Goal: Task Accomplishment & Management: Manage account settings

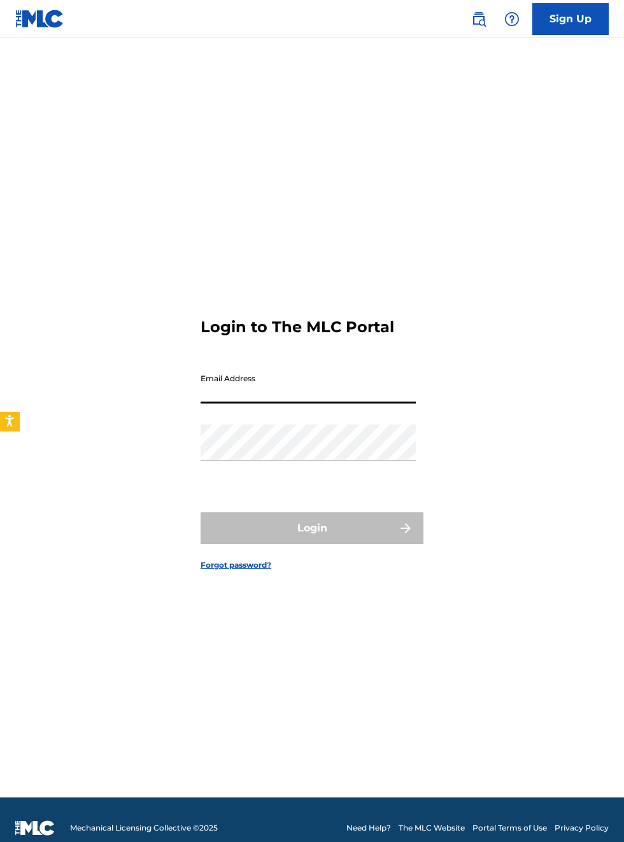
click at [216, 404] on input "Email Address" at bounding box center [308, 385] width 215 height 36
type input "[EMAIL_ADDRESS][DOMAIN_NAME]"
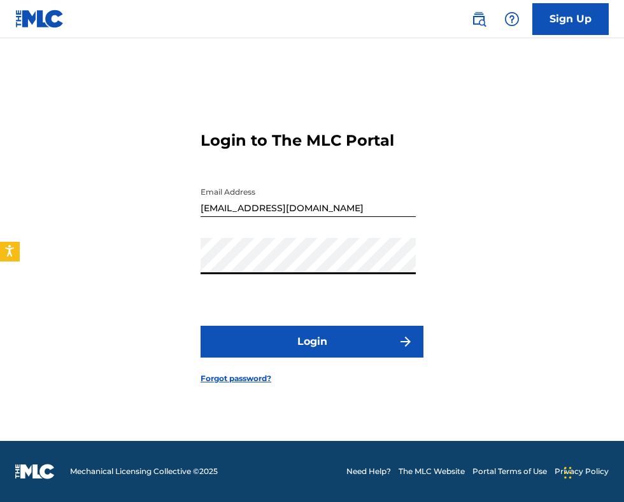
click at [320, 326] on button "Login" at bounding box center [312, 342] width 223 height 32
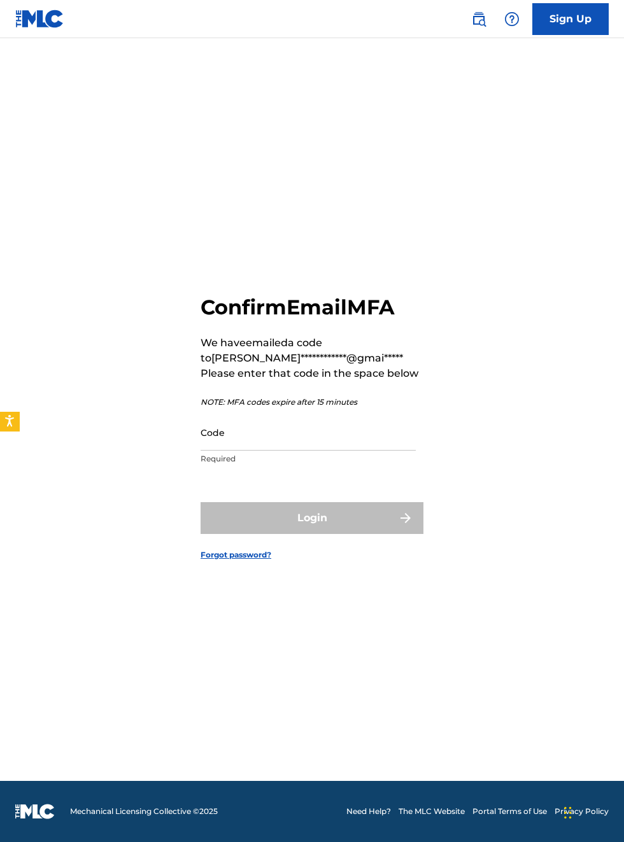
scroll to position [61, 0]
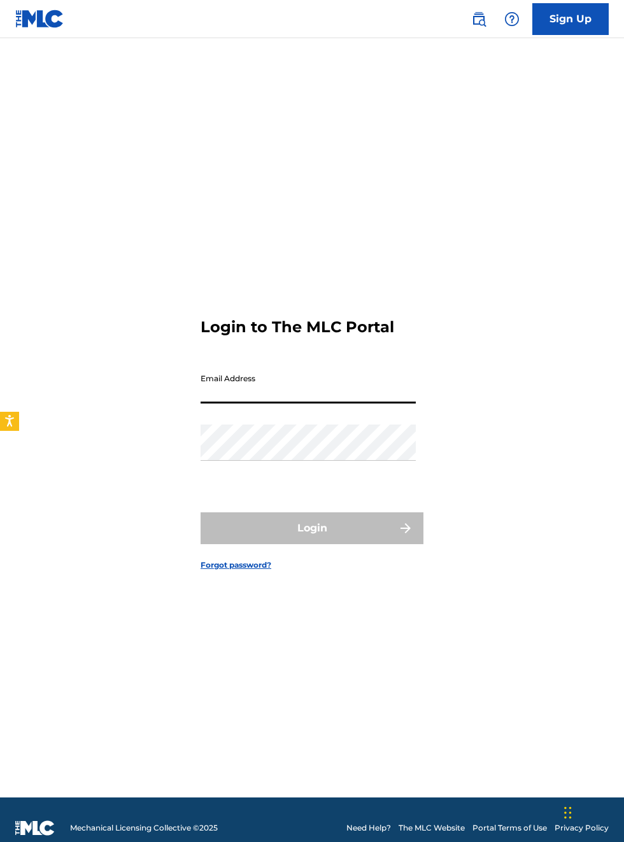
click at [233, 404] on input "Email Address" at bounding box center [308, 385] width 215 height 36
type input "[EMAIL_ADDRESS][DOMAIN_NAME]"
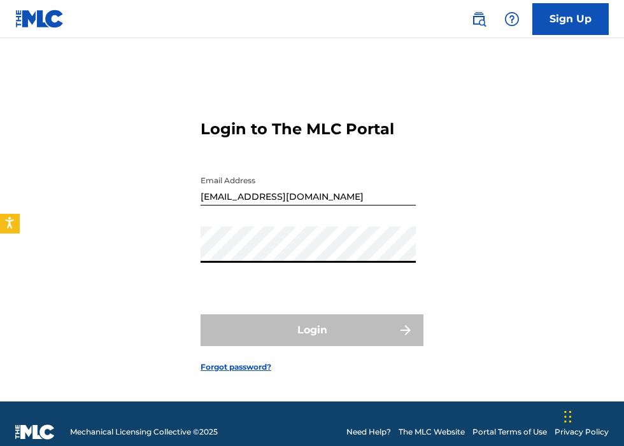
click at [610, 299] on div "Login to The MLC Portal Email Address bobbyhamilton672@gmail.com Password Login…" at bounding box center [312, 236] width 624 height 332
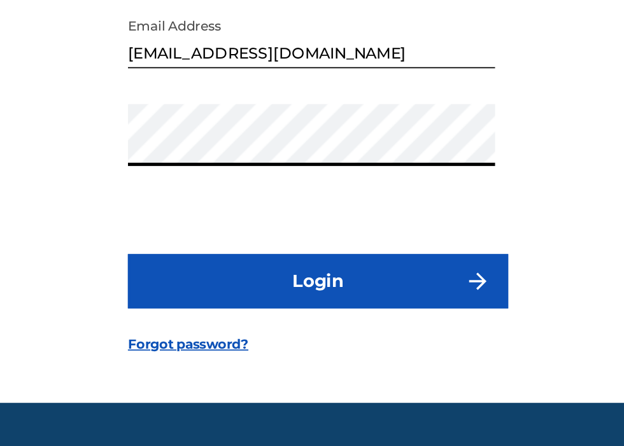
scroll to position [81, 0]
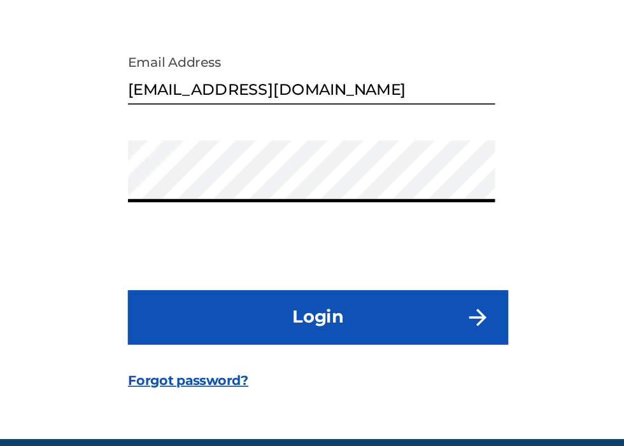
click at [322, 298] on button "Login" at bounding box center [312, 314] width 223 height 32
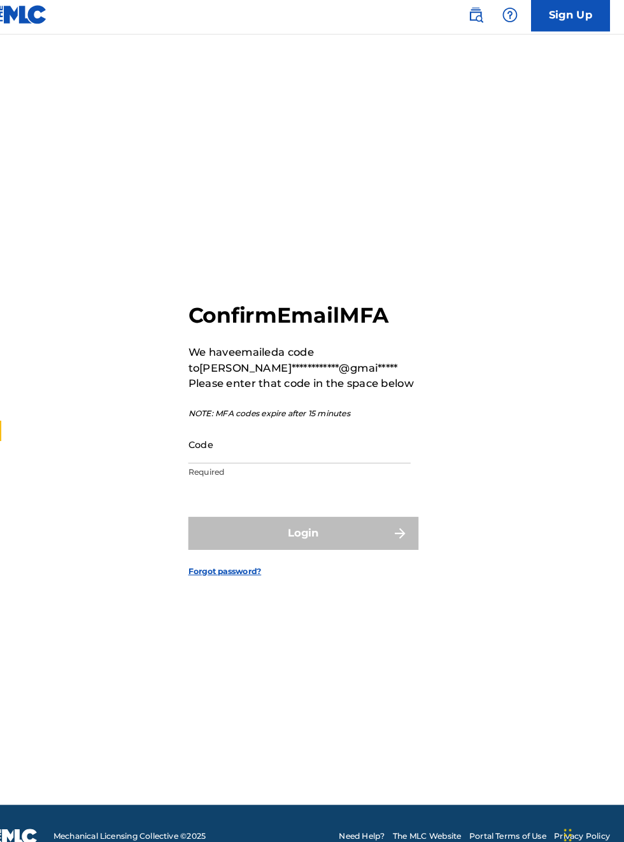
scroll to position [15, 0]
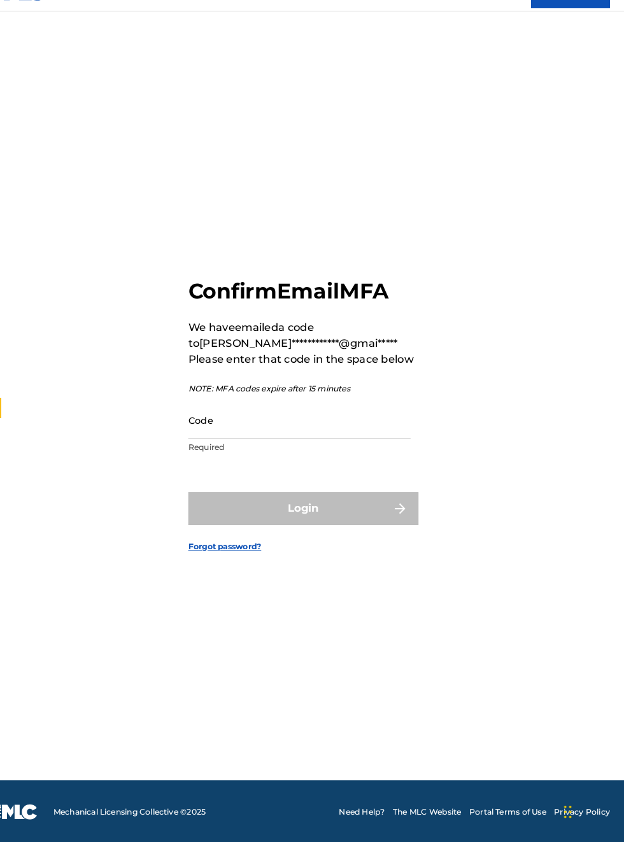
click at [236, 452] on input "Code" at bounding box center [308, 434] width 215 height 36
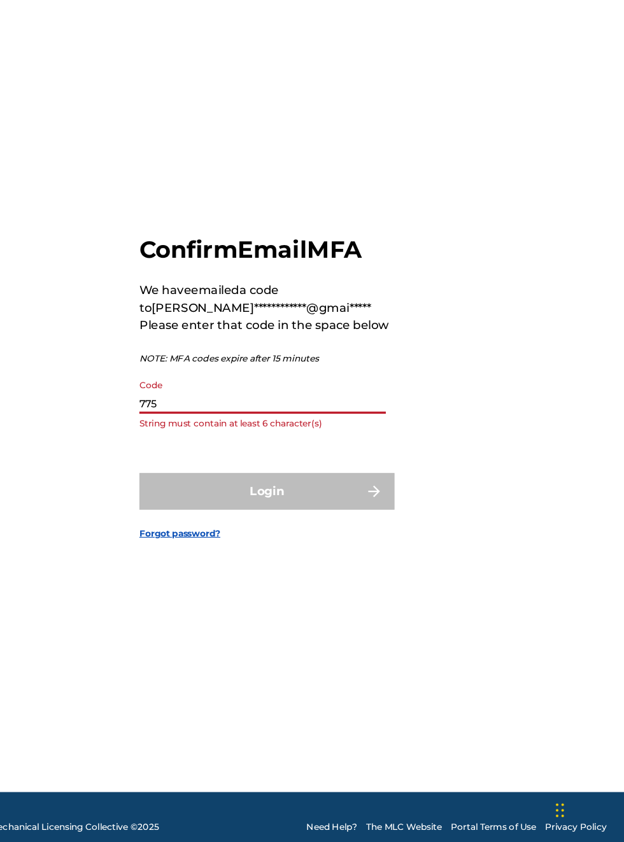
scroll to position [1, 0]
click at [237, 467] on input "775" at bounding box center [308, 448] width 215 height 36
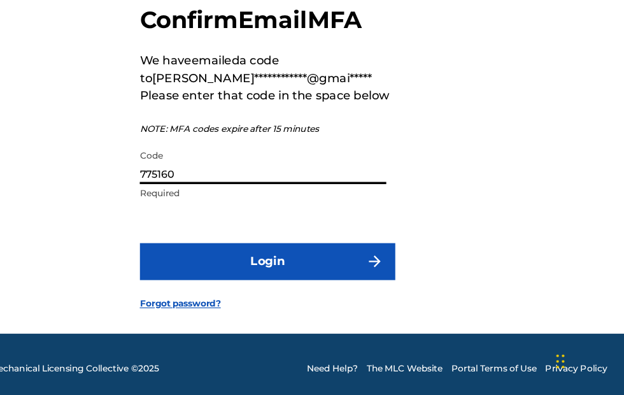
type input "775160"
click at [341, 294] on button "Login" at bounding box center [312, 278] width 223 height 32
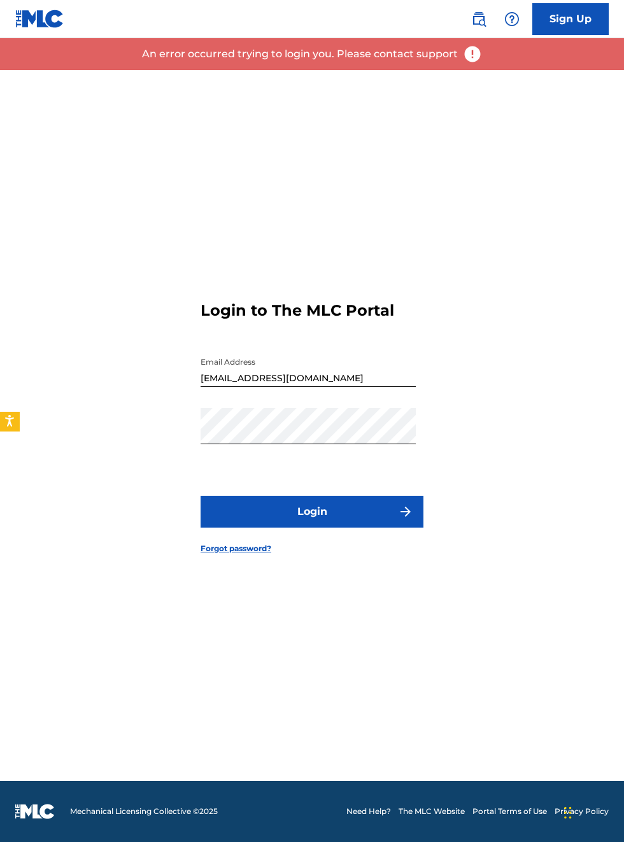
scroll to position [0, 0]
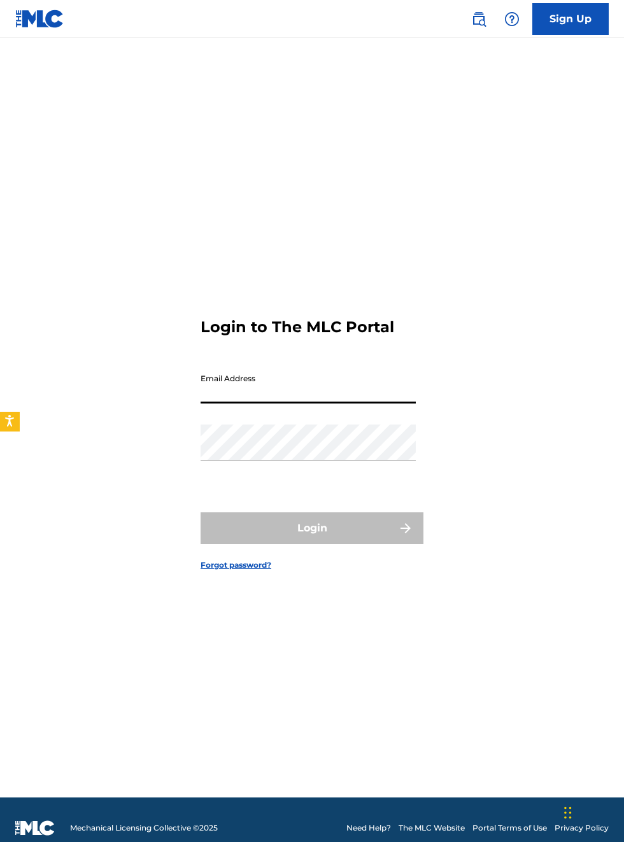
click at [238, 404] on input "Email Address" at bounding box center [308, 385] width 215 height 36
type input "[EMAIL_ADDRESS][DOMAIN_NAME]"
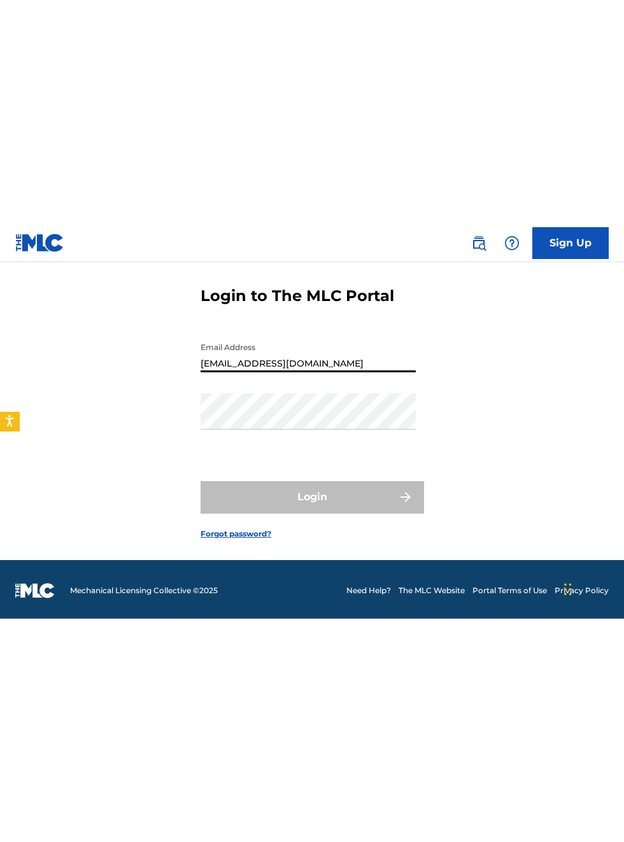
scroll to position [81, 0]
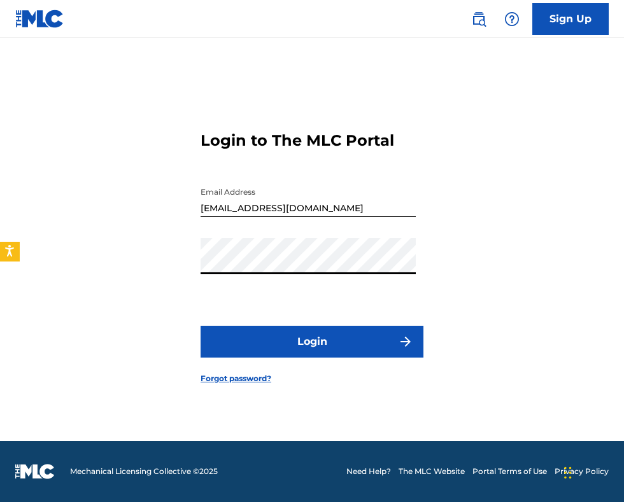
click at [346, 330] on button "Login" at bounding box center [312, 342] width 223 height 32
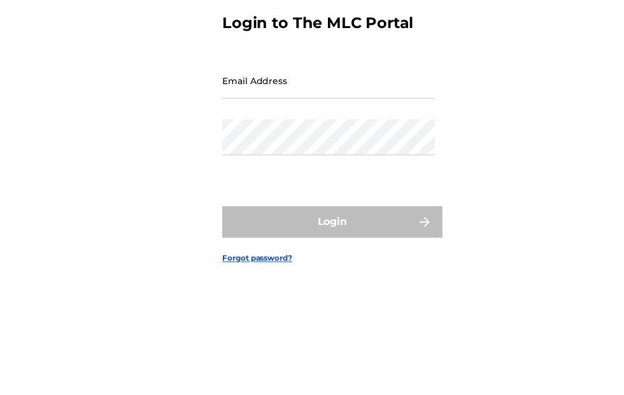
scroll to position [8, 0]
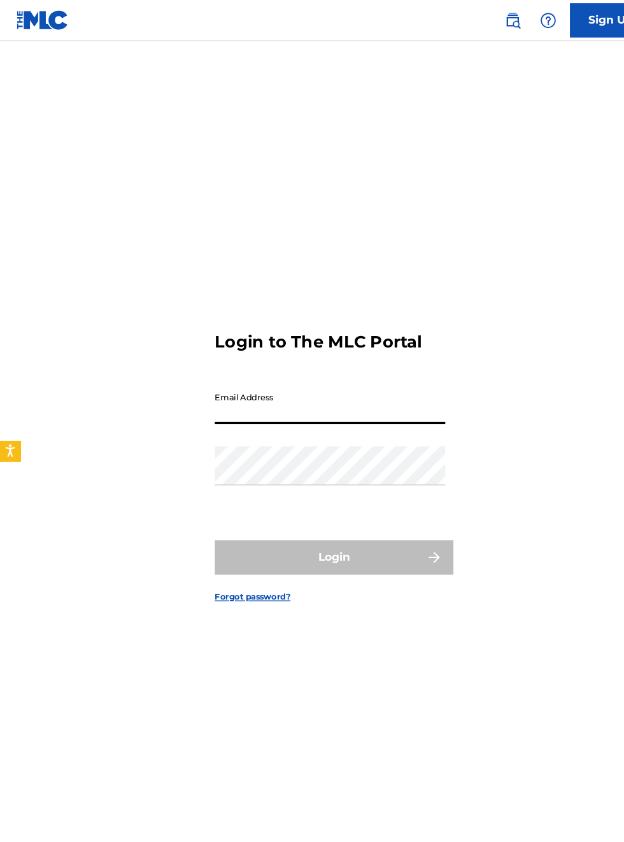
click at [228, 396] on input "Email Address" at bounding box center [308, 378] width 215 height 36
type input "[EMAIL_ADDRESS][DOMAIN_NAME]"
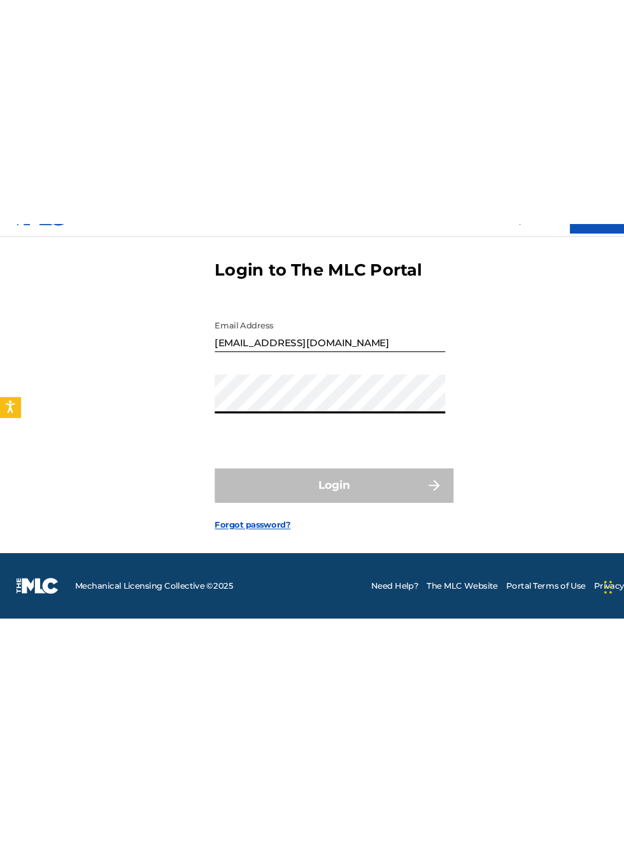
scroll to position [81, 0]
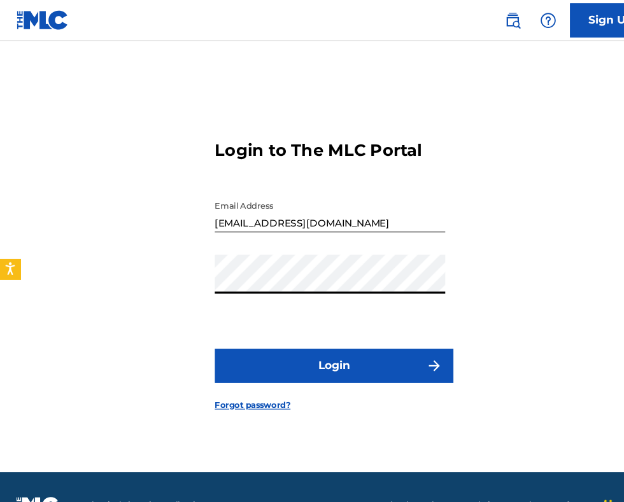
click at [348, 327] on button "Login" at bounding box center [312, 342] width 223 height 32
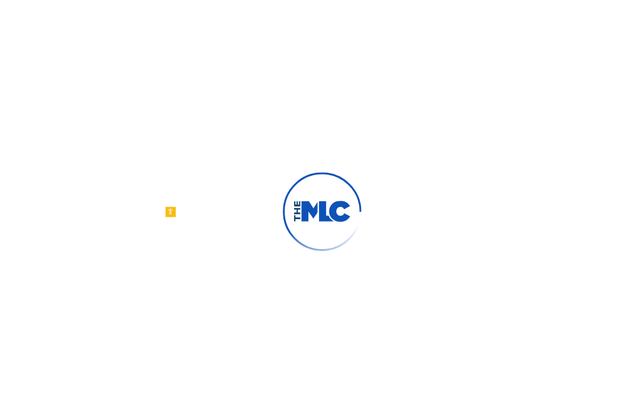
scroll to position [81, 0]
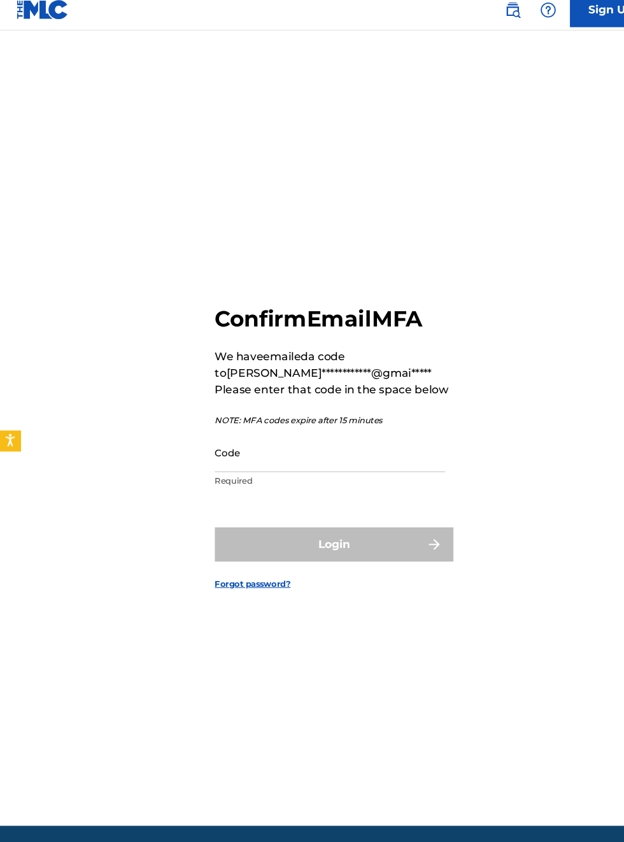
click at [237, 426] on input "Code" at bounding box center [308, 432] width 215 height 36
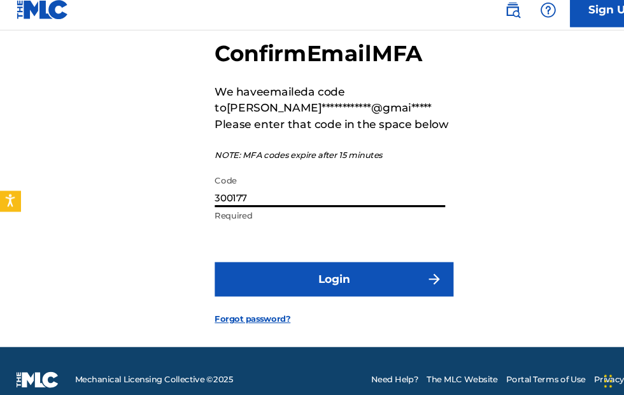
type input "300177"
click at [320, 281] on button "Login" at bounding box center [312, 271] width 223 height 32
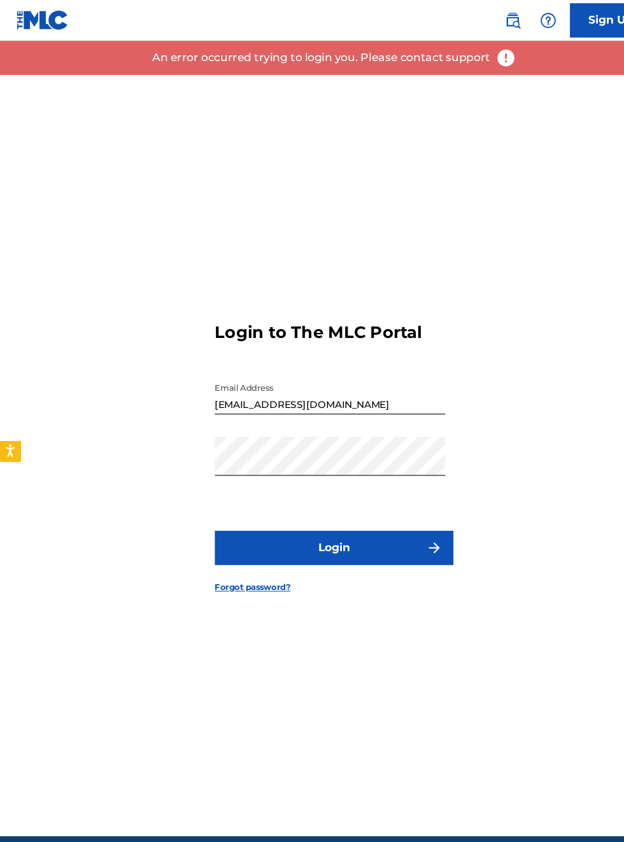
scroll to position [71, 0]
